Goal: Task Accomplishment & Management: Complete application form

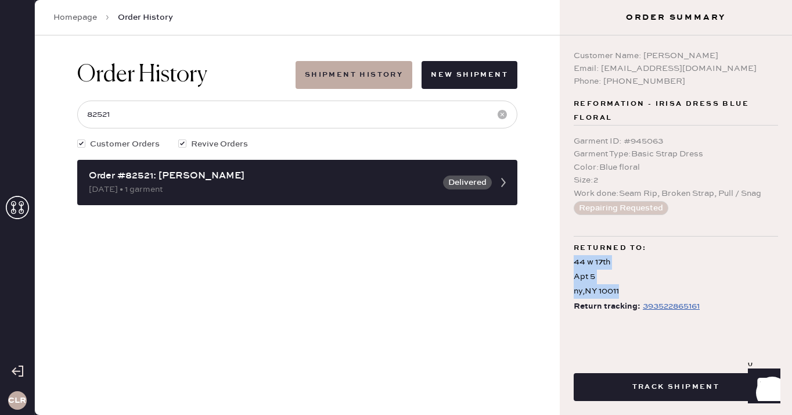
click at [24, 203] on icon at bounding box center [17, 207] width 23 height 23
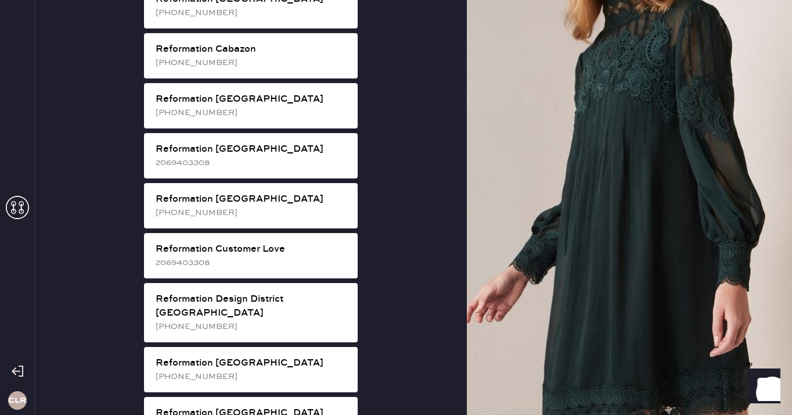
scroll to position [436, 0]
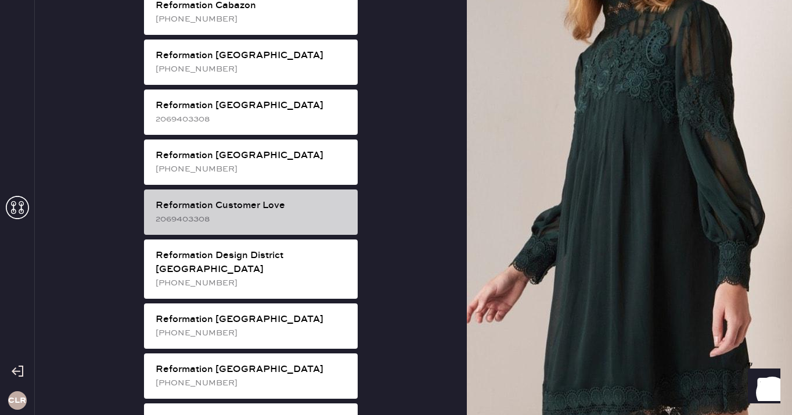
click at [306, 199] on div "Reformation Customer Love" at bounding box center [252, 206] width 193 height 14
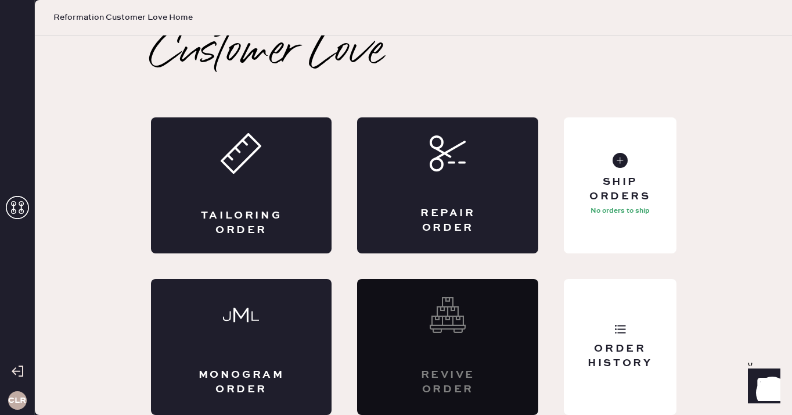
scroll to position [6, 0]
click at [479, 186] on div "Repair Order" at bounding box center [447, 185] width 181 height 136
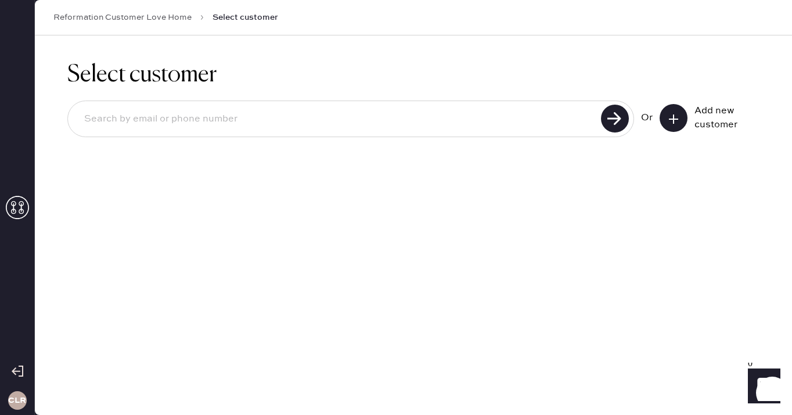
click at [676, 119] on use at bounding box center [673, 118] width 9 height 9
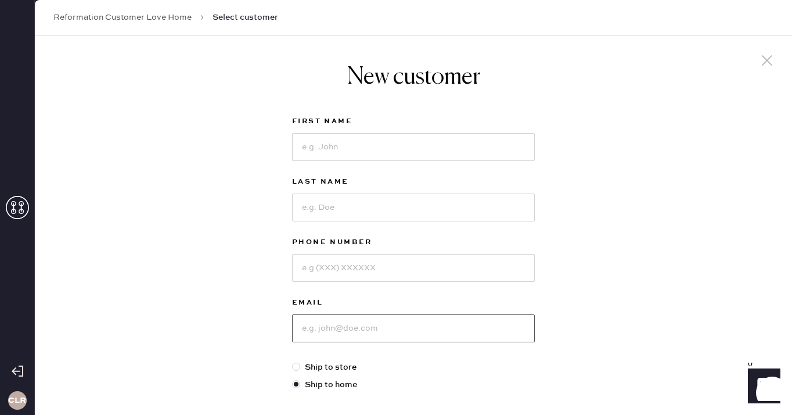
click at [348, 327] on input at bounding box center [413, 328] width 243 height 28
paste input "[EMAIL_ADDRESS][DOMAIN_NAME]"
type input "[EMAIL_ADDRESS][DOMAIN_NAME]"
click at [356, 156] on input at bounding box center [413, 147] width 243 height 28
paste input "[PERSON_NAME]"
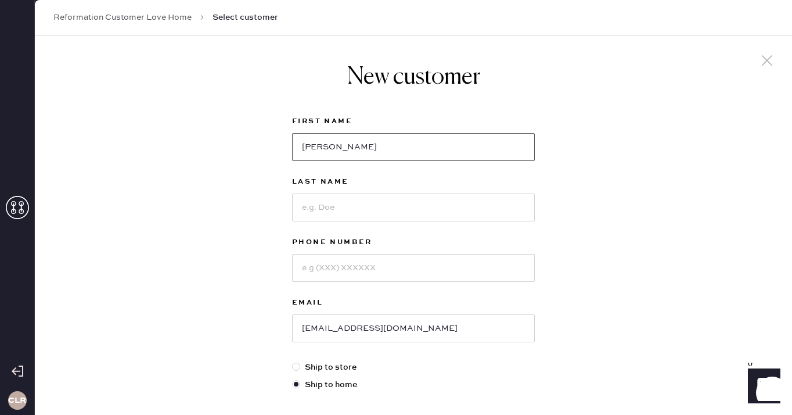
click at [342, 149] on input "[PERSON_NAME]" at bounding box center [413, 147] width 243 height 28
type input "[PERSON_NAME]"
click at [332, 200] on input at bounding box center [413, 207] width 243 height 28
paste input "[PERSON_NAME]"
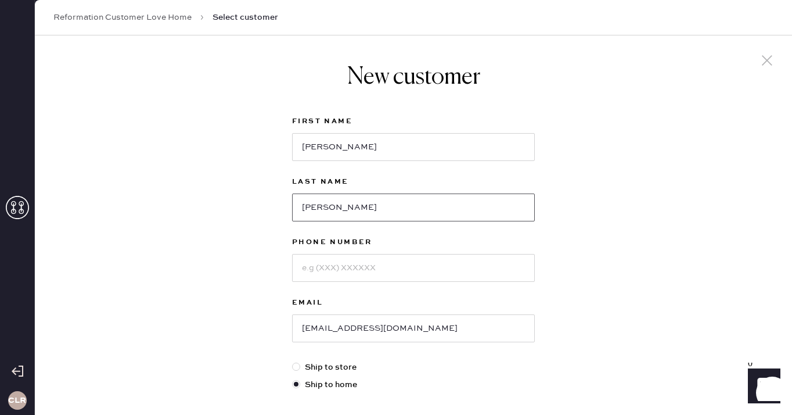
type input "[PERSON_NAME]"
click at [343, 265] on input at bounding box center [413, 268] width 243 height 28
paste input "[PHONE_NUMBER]"
click at [318, 268] on input "[PHONE_NUMBER]" at bounding box center [413, 268] width 243 height 28
click at [335, 271] on input "714599-1181" at bounding box center [413, 268] width 243 height 28
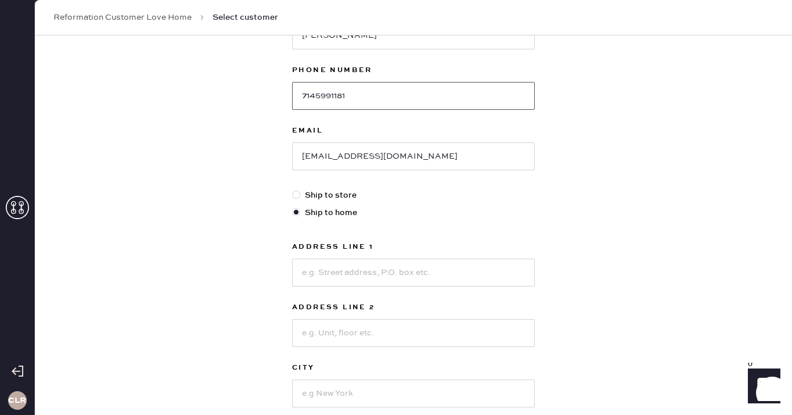
scroll to position [202, 0]
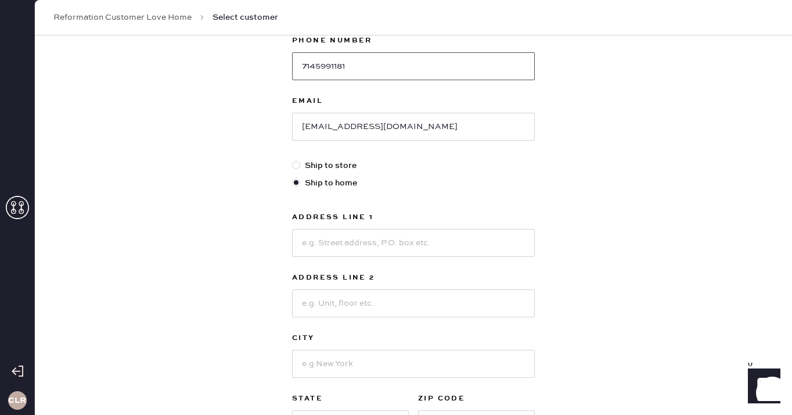
type input "7145991181"
click at [378, 239] on input at bounding box center [413, 243] width 243 height 28
paste input "[STREET_ADDRESS][PERSON_NAME]"
drag, startPoint x: 394, startPoint y: 242, endPoint x: 363, endPoint y: 243, distance: 32.0
click at [363, 243] on input "[STREET_ADDRESS][PERSON_NAME]" at bounding box center [413, 243] width 243 height 28
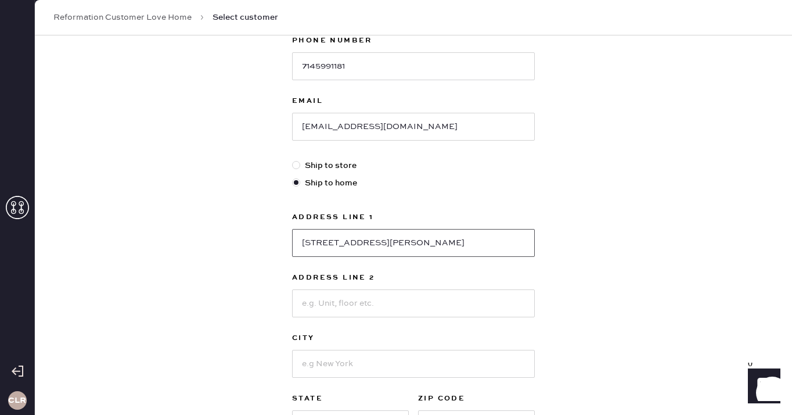
type input "[STREET_ADDRESS][PERSON_NAME]"
click at [364, 296] on input at bounding box center [413, 303] width 243 height 28
paste input "Apt 20"
type input "Apt 20"
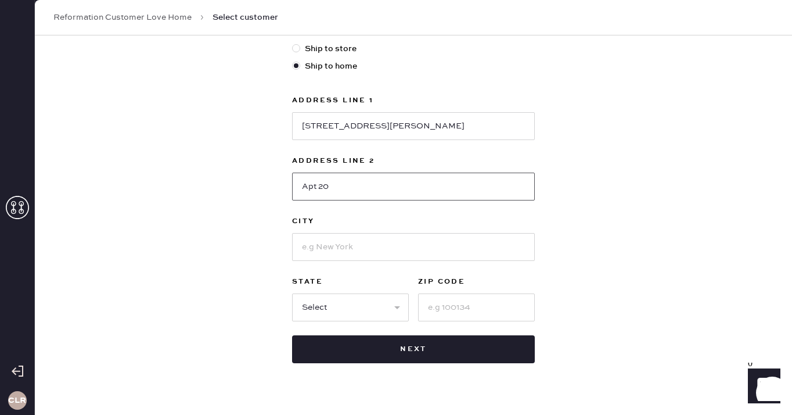
scroll to position [340, 0]
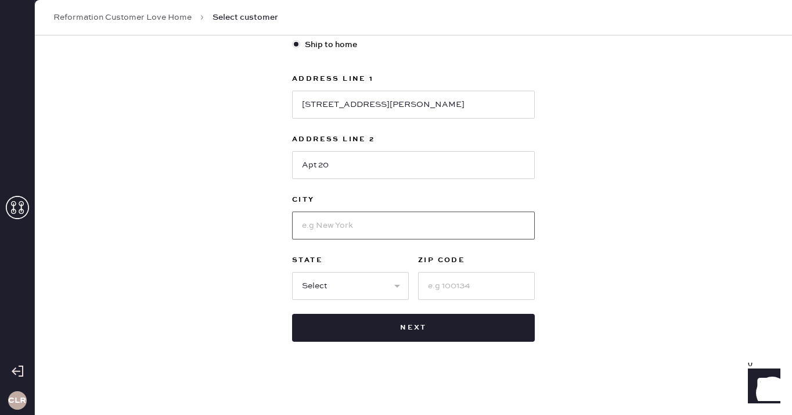
click at [348, 225] on input at bounding box center [413, 225] width 243 height 28
paste input "[GEOGRAPHIC_DATA]"
type input "[GEOGRAPHIC_DATA]"
click at [342, 290] on select "Select AK AL AR AZ CA CO CT [GEOGRAPHIC_DATA] DE FL [GEOGRAPHIC_DATA] HI [GEOGR…" at bounding box center [350, 286] width 117 height 28
select select "CA"
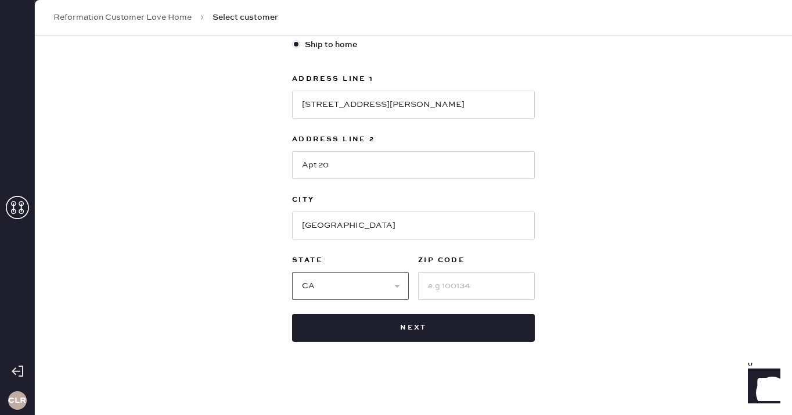
click at [292, 272] on select "Select AK AL AR AZ CA CO CT [GEOGRAPHIC_DATA] DE FL [GEOGRAPHIC_DATA] HI [GEOGR…" at bounding box center [350, 286] width 117 height 28
click at [476, 279] on input at bounding box center [476, 286] width 117 height 28
paste input "90620"
type input "90620"
click at [380, 311] on div "First Name [PERSON_NAME] Last Name [PERSON_NAME] Phone Number [PHONE_NUMBER] Em…" at bounding box center [413, 58] width 243 height 567
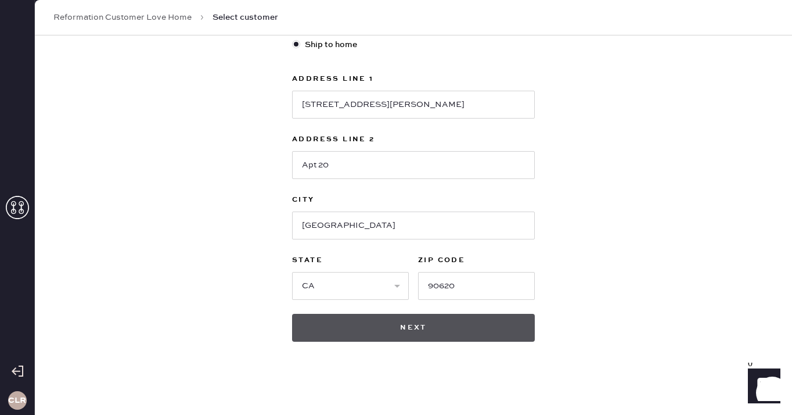
click at [377, 325] on button "Next" at bounding box center [413, 328] width 243 height 28
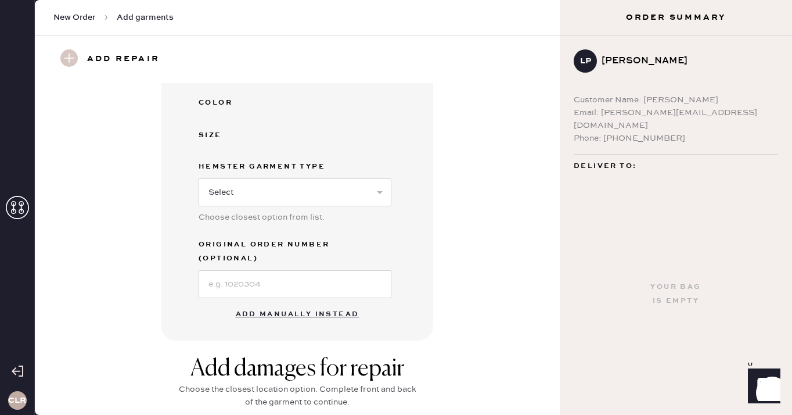
click at [303, 303] on button "Add manually instead" at bounding box center [298, 314] width 138 height 23
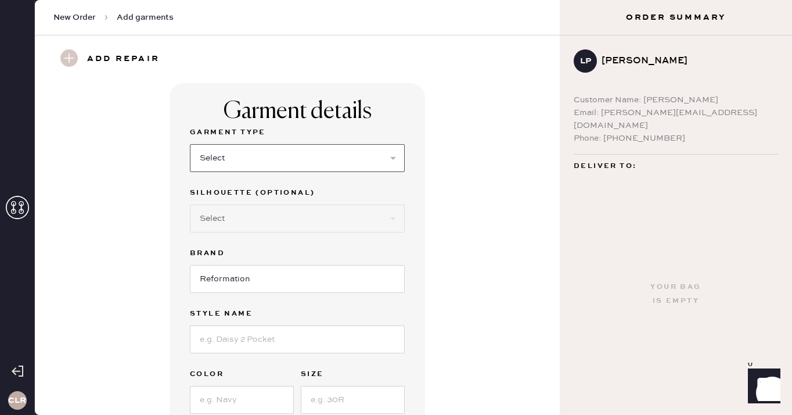
click at [231, 152] on select "Select Basic Skirt Jeans Leggings Pants Shorts Basic Sleeved Dress Basic Sleeve…" at bounding box center [297, 158] width 215 height 28
select select "6"
click at [190, 144] on select "Select Basic Skirt Jeans Leggings Pants Shorts Basic Sleeved Dress Basic Sleeve…" at bounding box center [297, 158] width 215 height 28
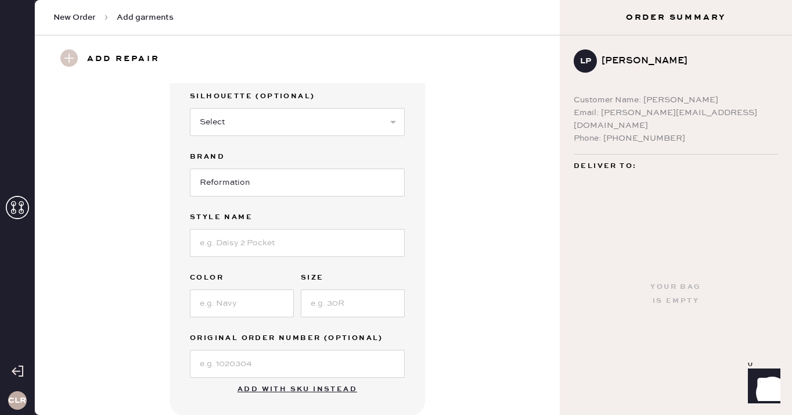
scroll to position [59, 0]
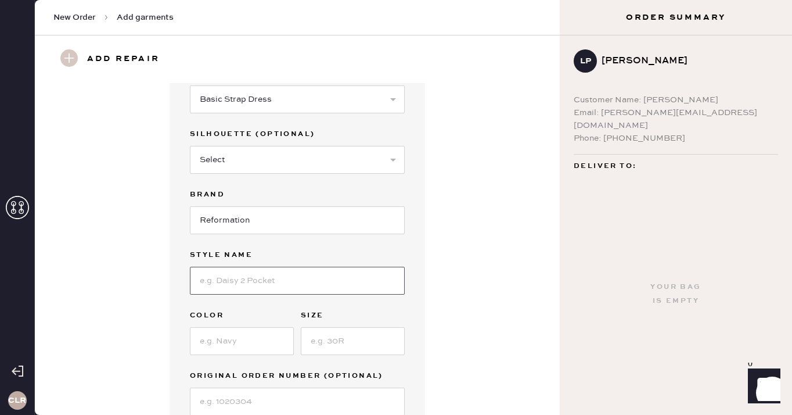
click at [290, 281] on input at bounding box center [297, 281] width 215 height 28
paste input "[PERSON_NAME] Dress"
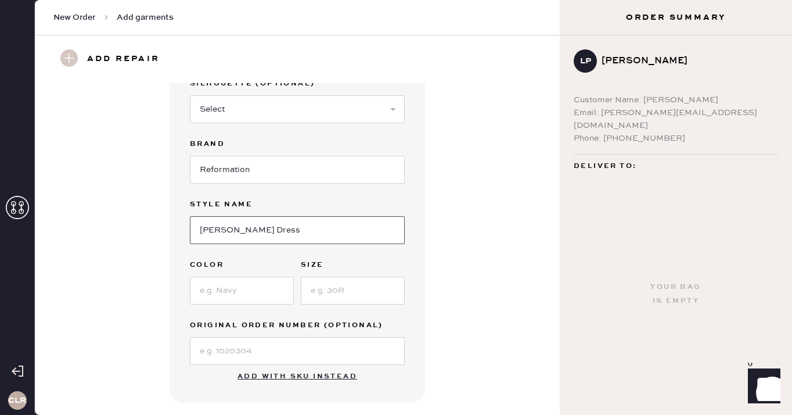
scroll to position [158, 0]
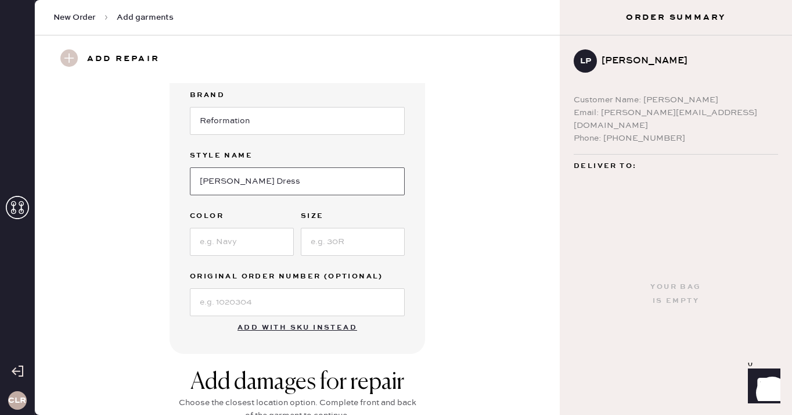
type input "[PERSON_NAME] Dress"
click at [267, 236] on input at bounding box center [242, 242] width 104 height 28
paste input "Danube"
type input "Danube"
click at [343, 233] on input at bounding box center [353, 242] width 104 height 28
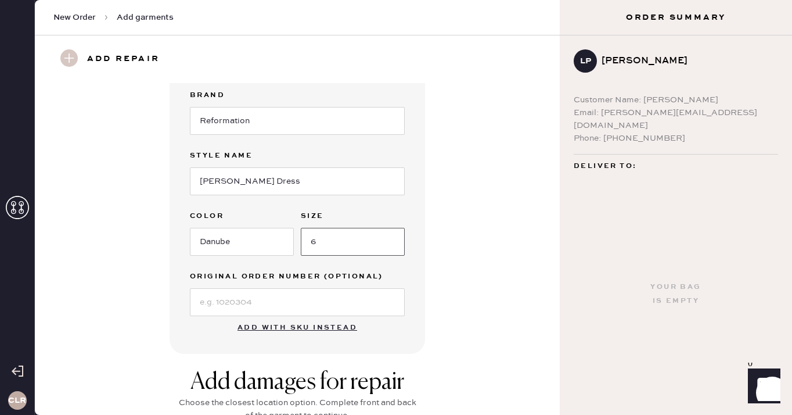
scroll to position [225, 0]
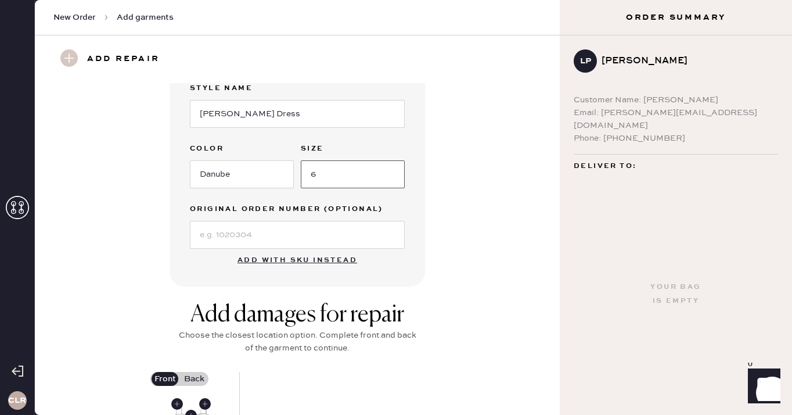
type input "6"
click at [312, 226] on input at bounding box center [297, 235] width 215 height 28
paste input "S16248792"
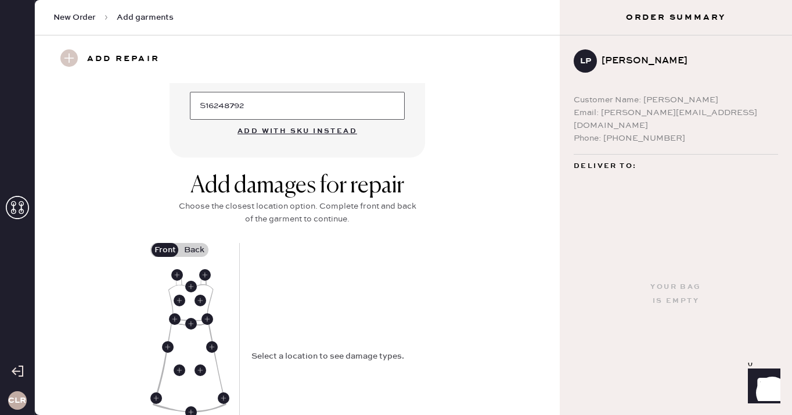
scroll to position [418, 0]
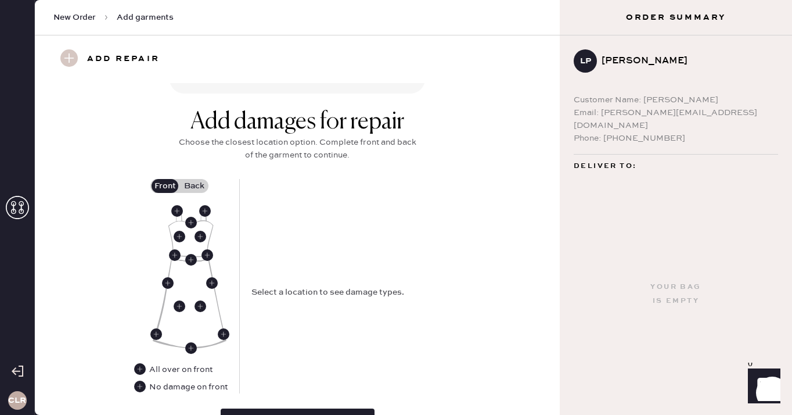
type input "S16248792"
click at [174, 209] on use at bounding box center [177, 211] width 12 height 12
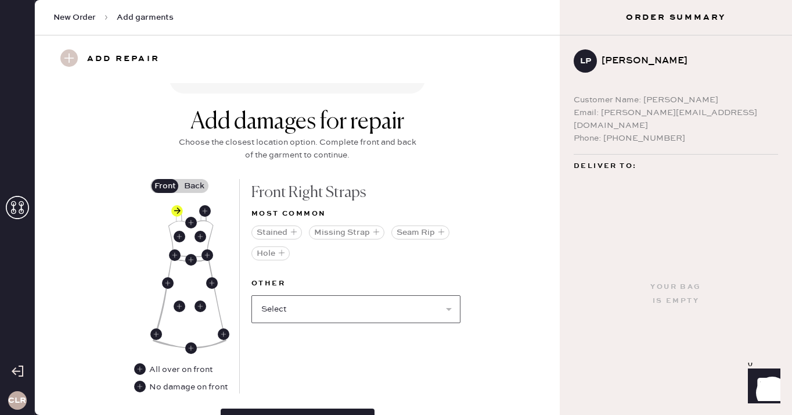
click at [327, 315] on select "Select Broken / Ripped Hem Broken Beads Broken Belt Loop Broken Button Broken C…" at bounding box center [356, 309] width 209 height 28
select select "1668"
click at [252, 295] on select "Select Broken / Ripped Hem Broken Beads Broken Belt Loop Broken Button Broken C…" at bounding box center [356, 309] width 209 height 28
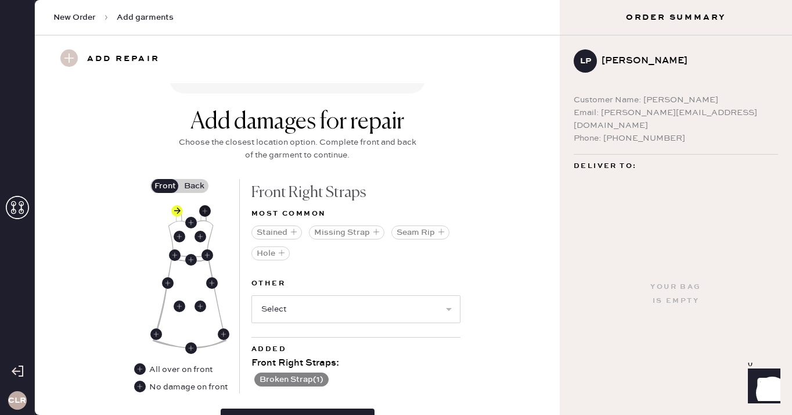
click at [203, 209] on use at bounding box center [205, 211] width 12 height 12
click at [310, 300] on select "Select Broken / Ripped Hem Broken Beads Broken Belt Loop Broken Button Broken C…" at bounding box center [356, 309] width 209 height 28
select select "1668"
click at [252, 295] on select "Select Broken / Ripped Hem Broken Beads Broken Belt Loop Broken Button Broken C…" at bounding box center [356, 309] width 209 height 28
select select
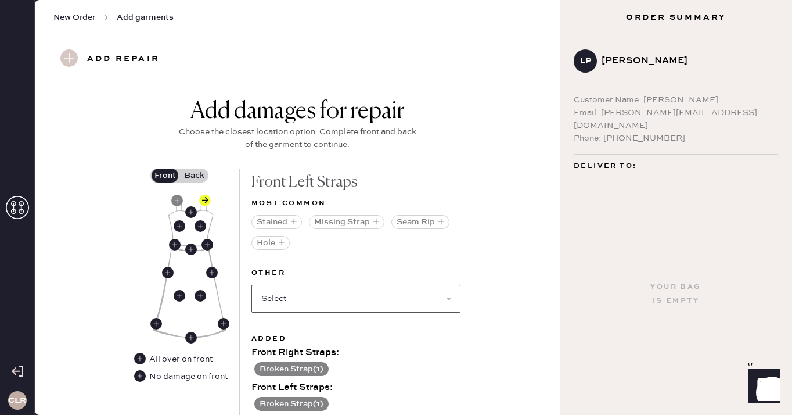
scroll to position [453, 0]
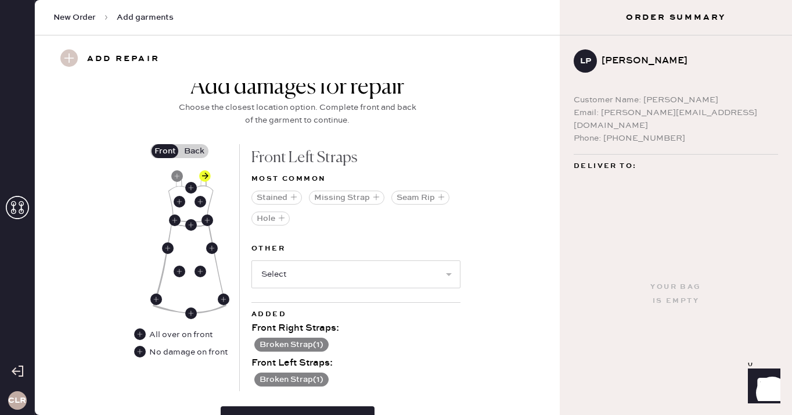
click at [190, 149] on label "Back" at bounding box center [194, 151] width 29 height 14
click at [194, 151] on input "Back" at bounding box center [194, 151] width 0 height 0
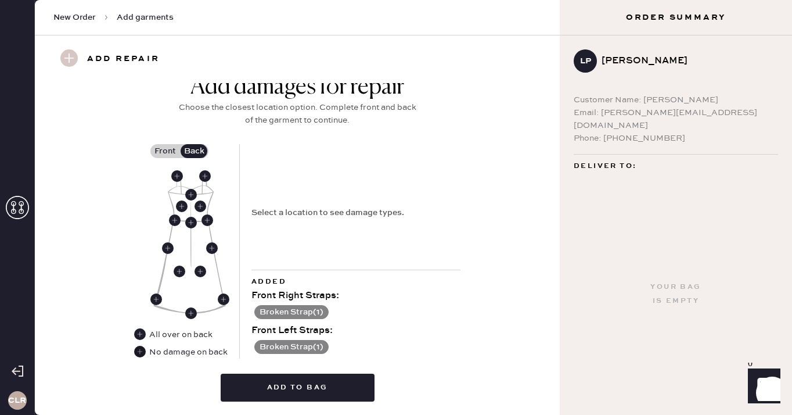
click at [139, 353] on use at bounding box center [140, 352] width 12 height 12
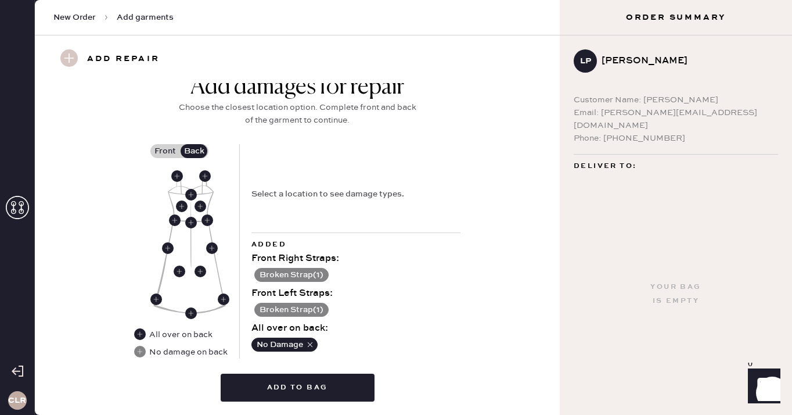
scroll to position [487, 0]
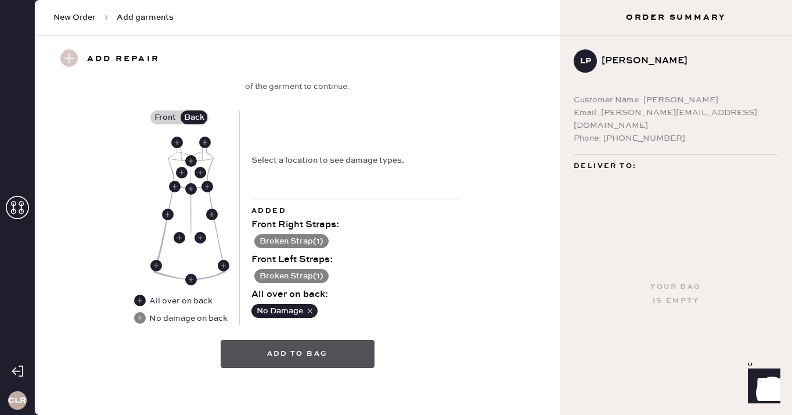
click at [295, 352] on button "Add to bag" at bounding box center [298, 354] width 154 height 28
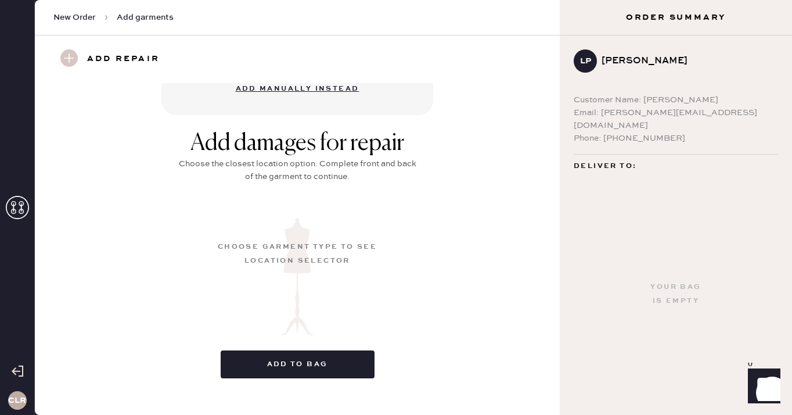
scroll to position [157, 0]
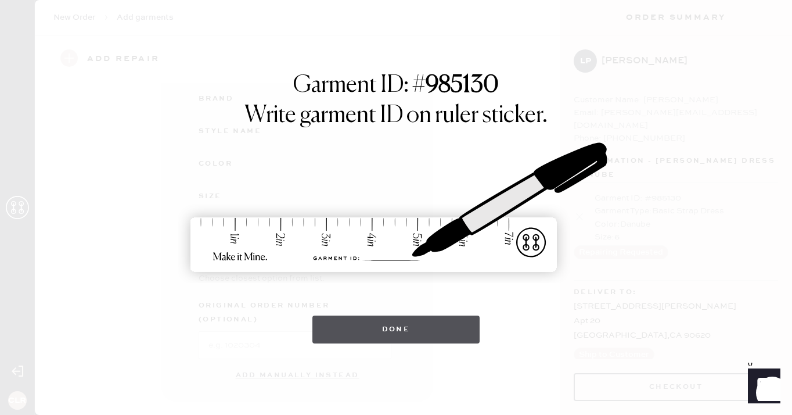
click at [397, 329] on button "Done" at bounding box center [397, 329] width 168 height 28
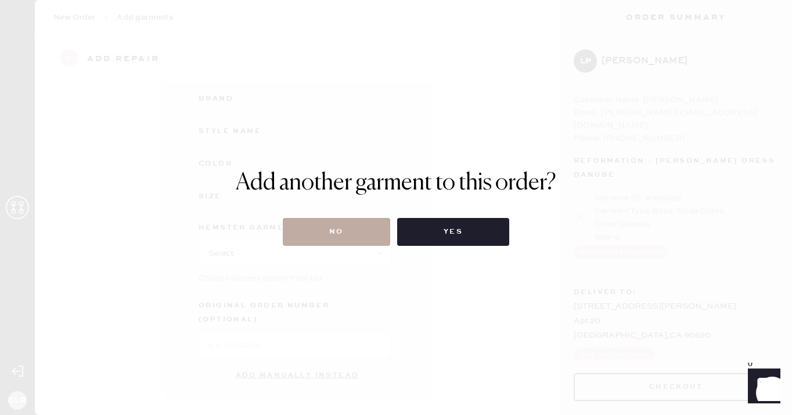
click at [341, 231] on button "No" at bounding box center [336, 232] width 107 height 28
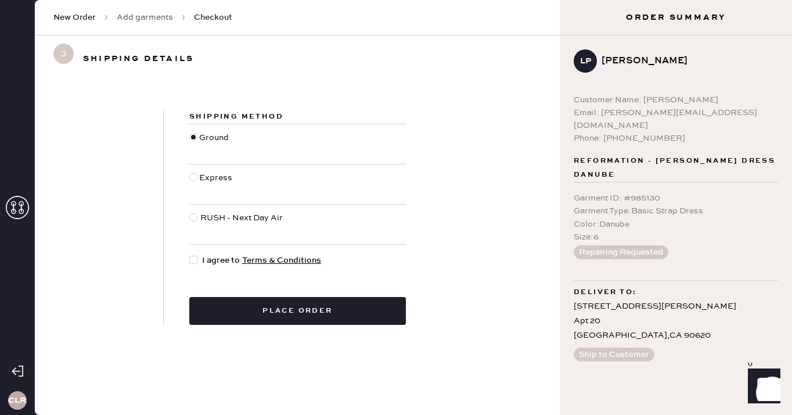
click at [195, 261] on div at bounding box center [193, 260] width 8 height 8
click at [190, 254] on input "I agree to Terms & Conditions" at bounding box center [189, 254] width 1 height 1
checkbox input "true"
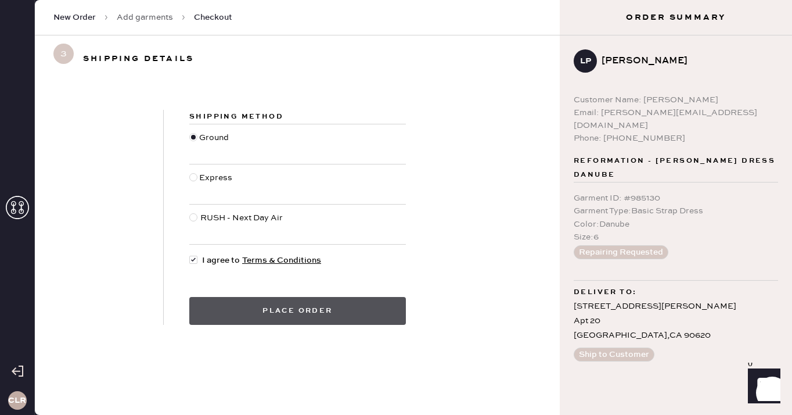
click at [293, 310] on button "Place order" at bounding box center [297, 311] width 217 height 28
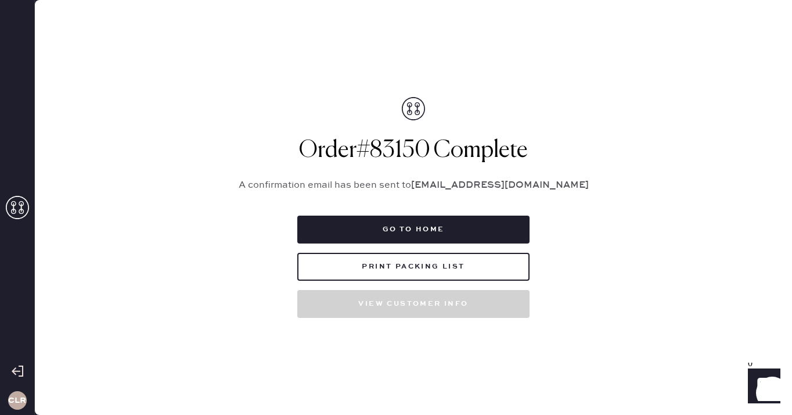
click at [392, 150] on h1 "Order # 83150 Complete" at bounding box center [414, 151] width 378 height 28
copy h1 "83150"
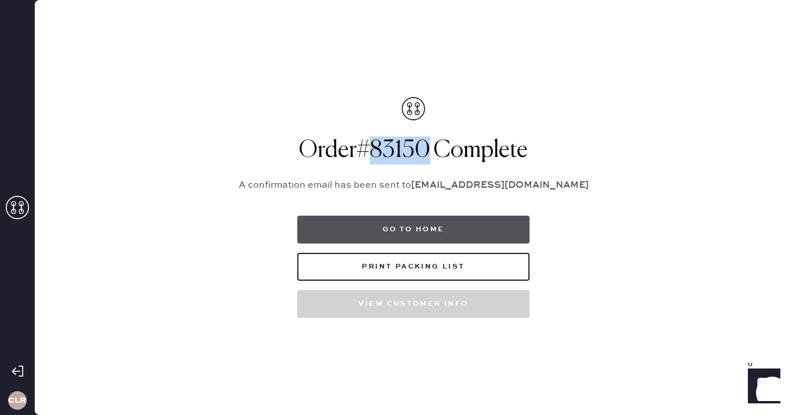
click at [418, 223] on button "Go to home" at bounding box center [413, 230] width 232 height 28
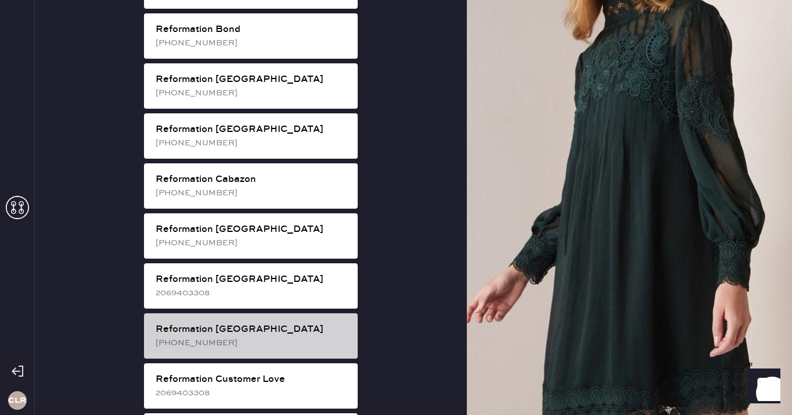
scroll to position [300, 0]
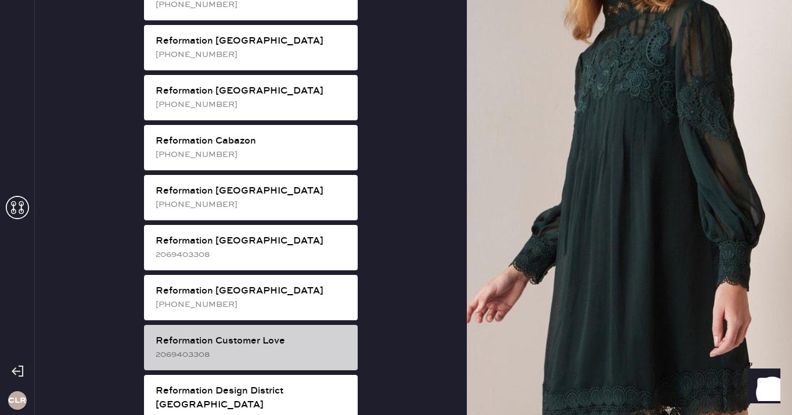
click at [306, 334] on div "Reformation Customer Love" at bounding box center [252, 341] width 193 height 14
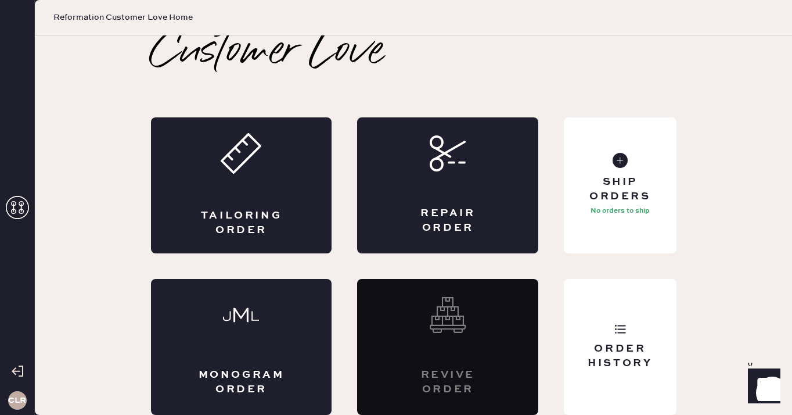
scroll to position [6, 0]
click at [609, 181] on div "Ship Orders" at bounding box center [620, 189] width 94 height 29
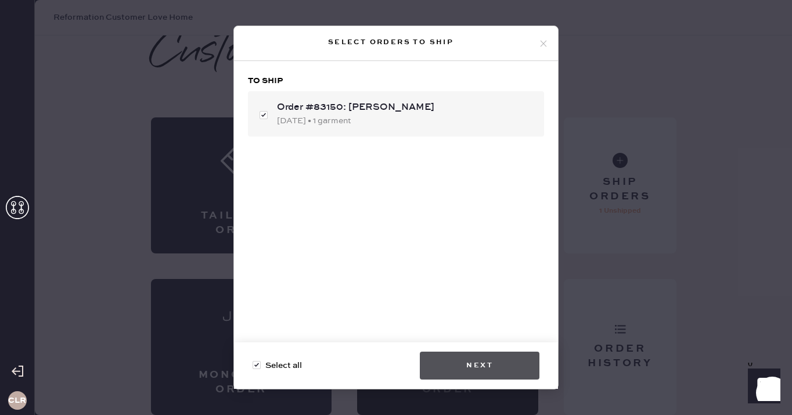
click at [486, 366] on button "Next" at bounding box center [480, 365] width 120 height 28
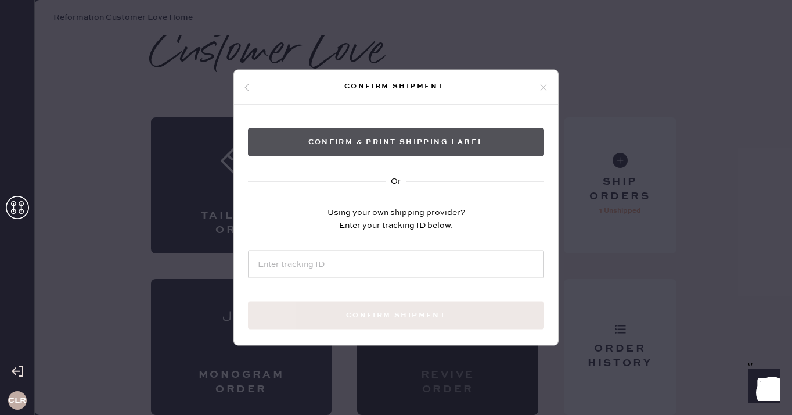
click at [451, 143] on button "Confirm & Print shipping label" at bounding box center [396, 142] width 296 height 28
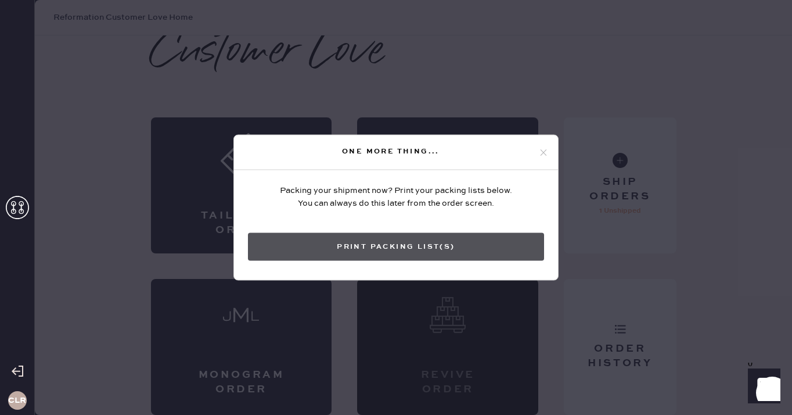
click at [442, 246] on button "Print Packing List(s)" at bounding box center [396, 247] width 296 height 28
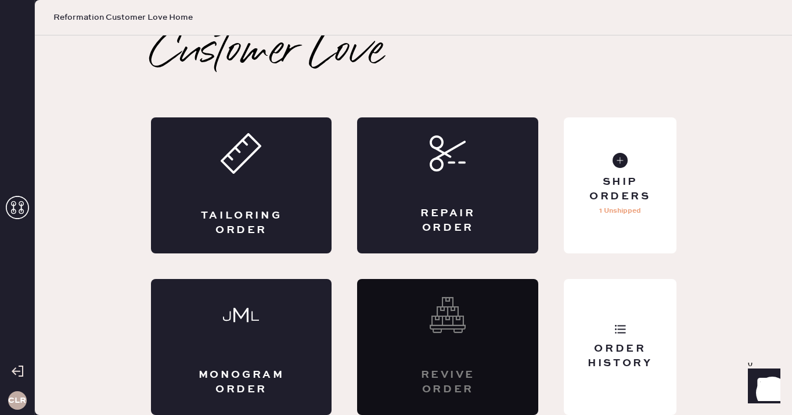
scroll to position [0, 0]
